Goal: Go to known website: Access a specific website the user already knows

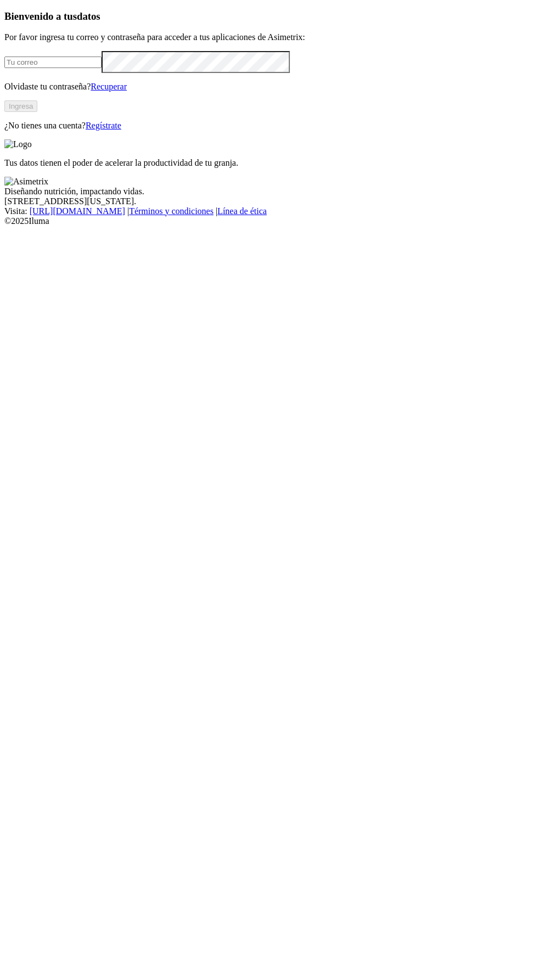
click at [102, 68] on input "email" at bounding box center [52, 63] width 97 height 12
type input "juldy.ramon@aliar.com.co"
click input "submit" at bounding box center [0, 0] width 0 height 0
